Goal: Transaction & Acquisition: Purchase product/service

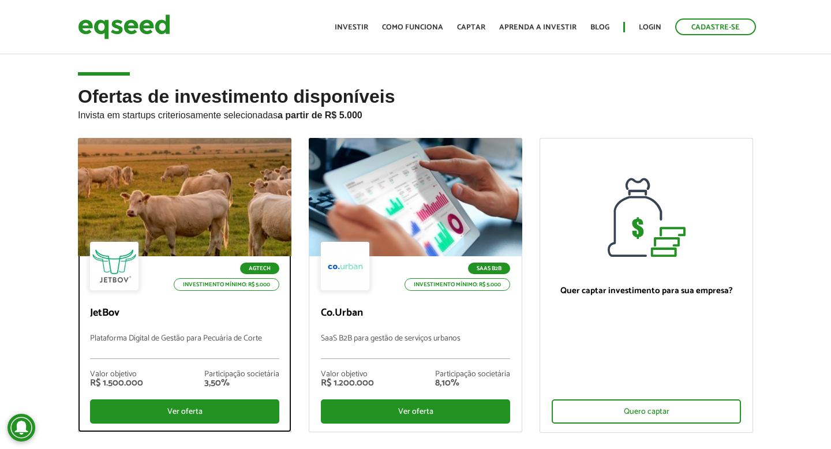
click at [175, 200] on div at bounding box center [185, 197] width 256 height 142
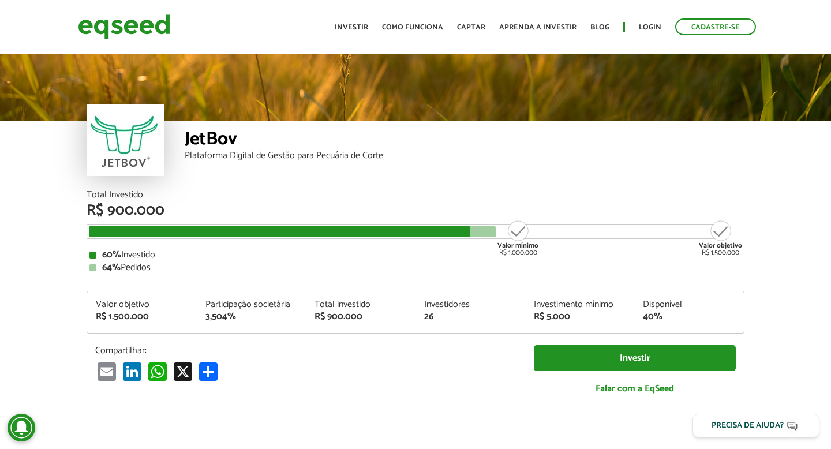
scroll to position [1335, 0]
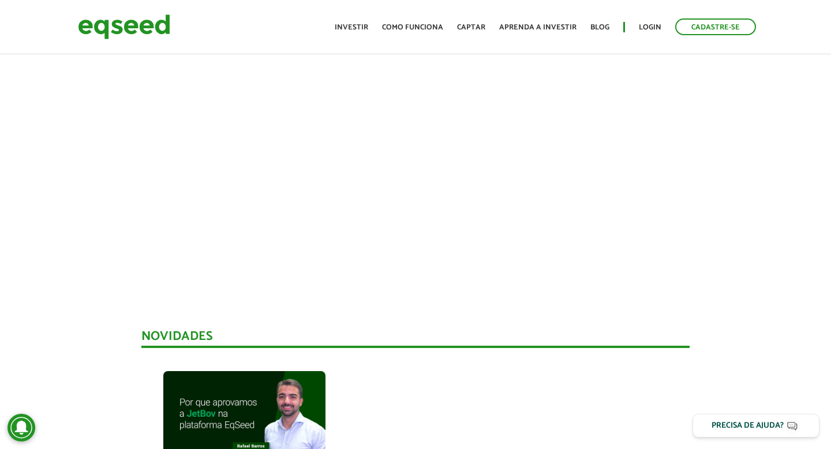
scroll to position [0, 0]
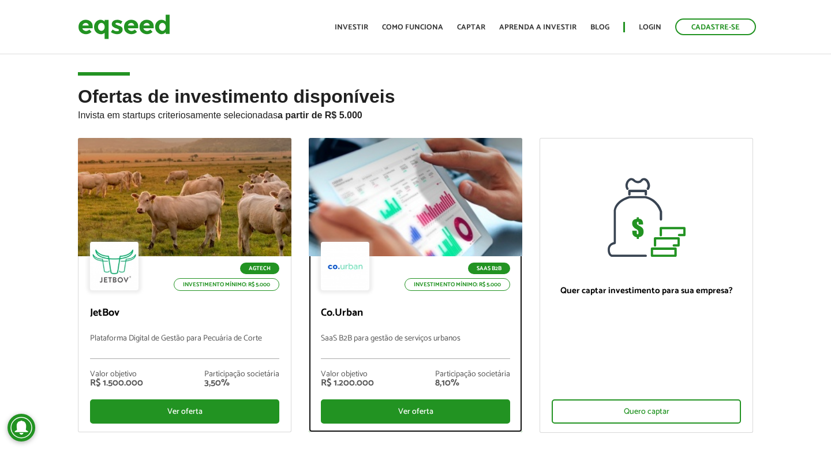
click at [440, 185] on div at bounding box center [415, 197] width 256 height 142
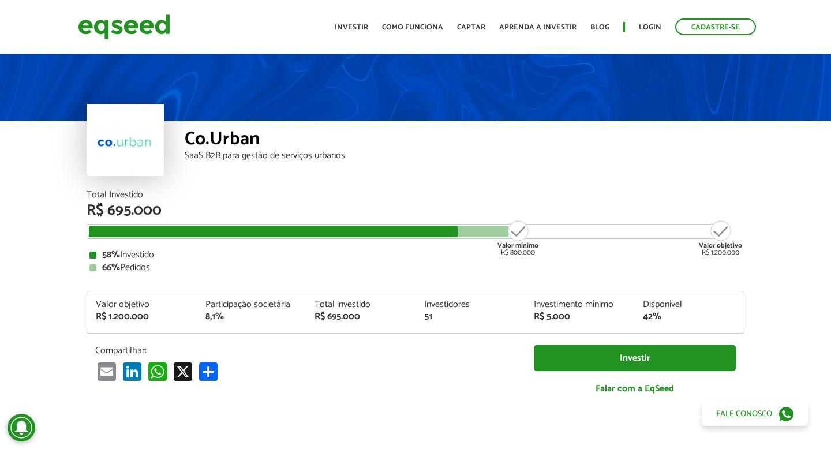
click at [31, 197] on article "Co.Urban SaaS B2B para gestão de serviços urbanos Total Investido R$ 695.000 Va…" at bounding box center [415, 431] width 831 height 759
